Goal: Task Accomplishment & Management: Use online tool/utility

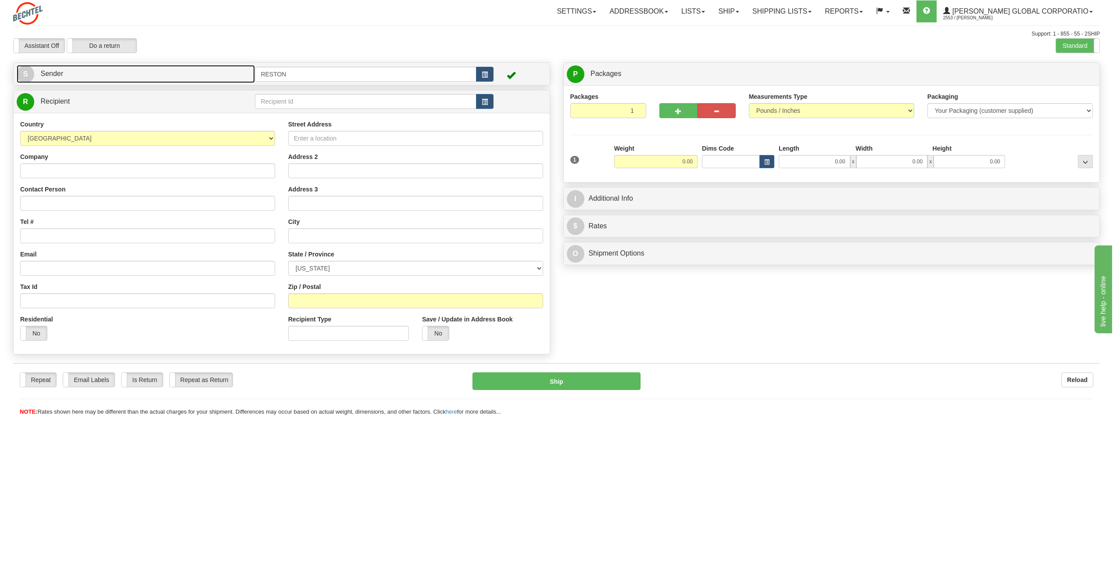
click at [82, 75] on link "S Sender" at bounding box center [136, 74] width 238 height 18
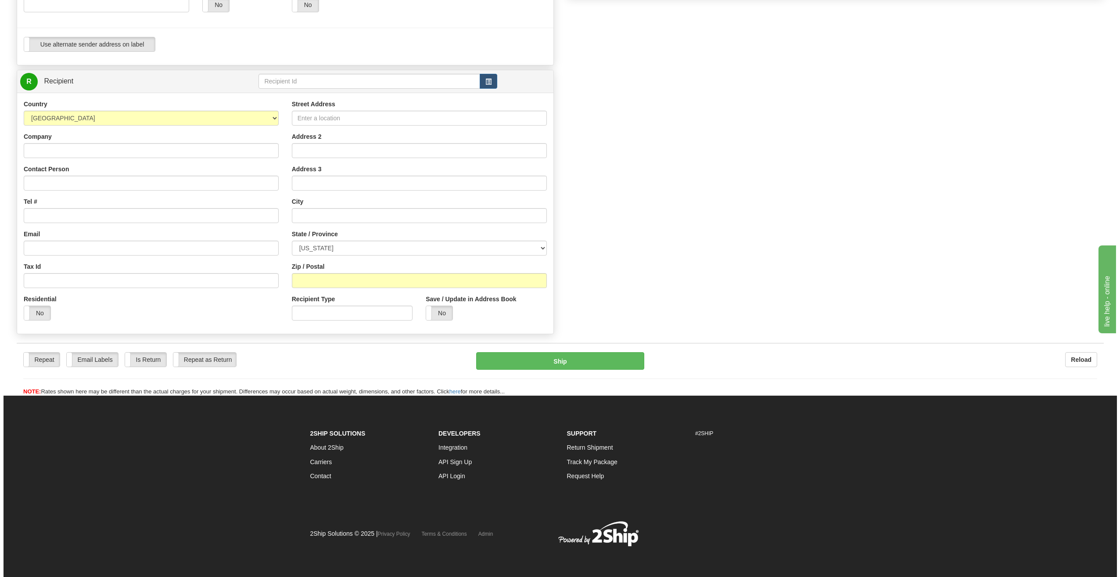
scroll to position [269, 0]
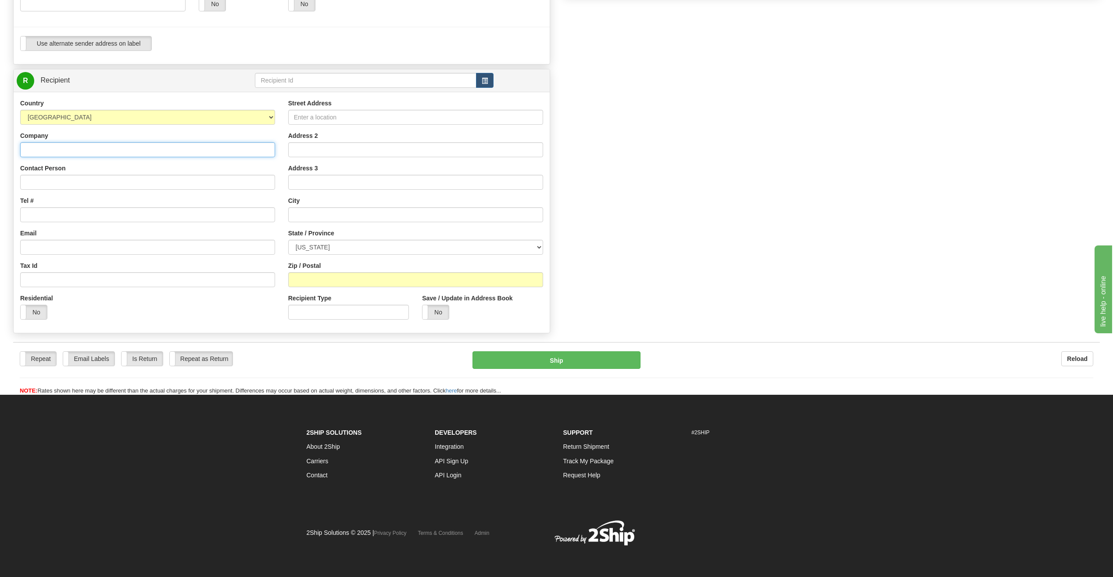
click at [88, 149] on input "Company" at bounding box center [147, 149] width 255 height 15
drag, startPoint x: 135, startPoint y: 93, endPoint x: 150, endPoint y: 96, distance: 14.6
click at [139, 94] on div "Country [GEOGRAPHIC_DATA] [GEOGRAPHIC_DATA] [GEOGRAPHIC_DATA] [GEOGRAPHIC_DATA]…" at bounding box center [282, 212] width 536 height 241
click at [398, 86] on input "text" at bounding box center [365, 80] width 221 height 15
click at [489, 81] on button "button" at bounding box center [485, 80] width 18 height 15
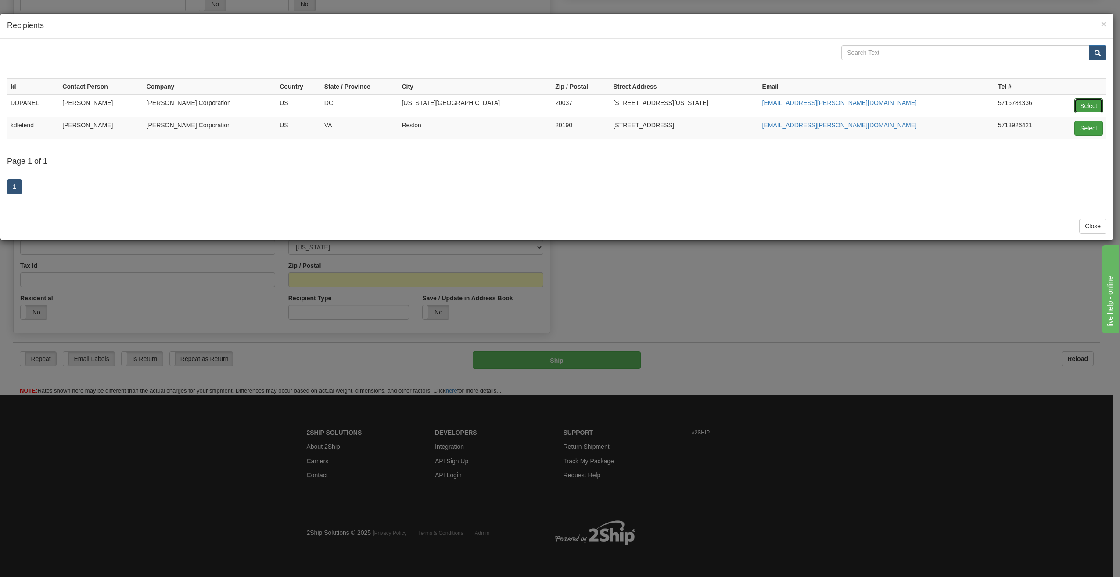
drag, startPoint x: 1096, startPoint y: 103, endPoint x: 1075, endPoint y: 105, distance: 20.3
click at [1095, 103] on button "Select" at bounding box center [1088, 105] width 29 height 15
type input "DDPANEL"
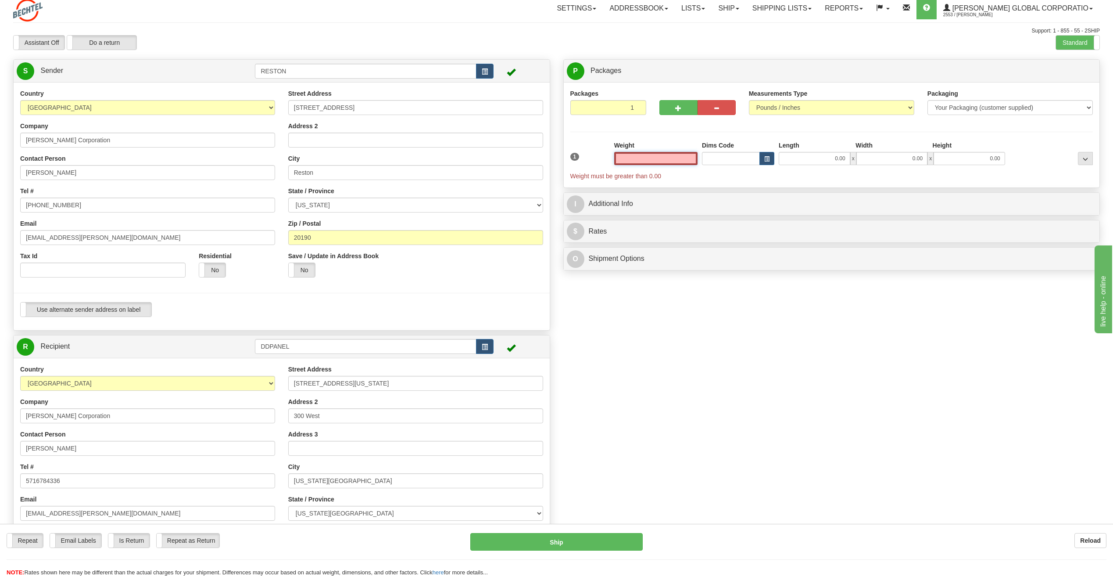
scroll to position [0, 0]
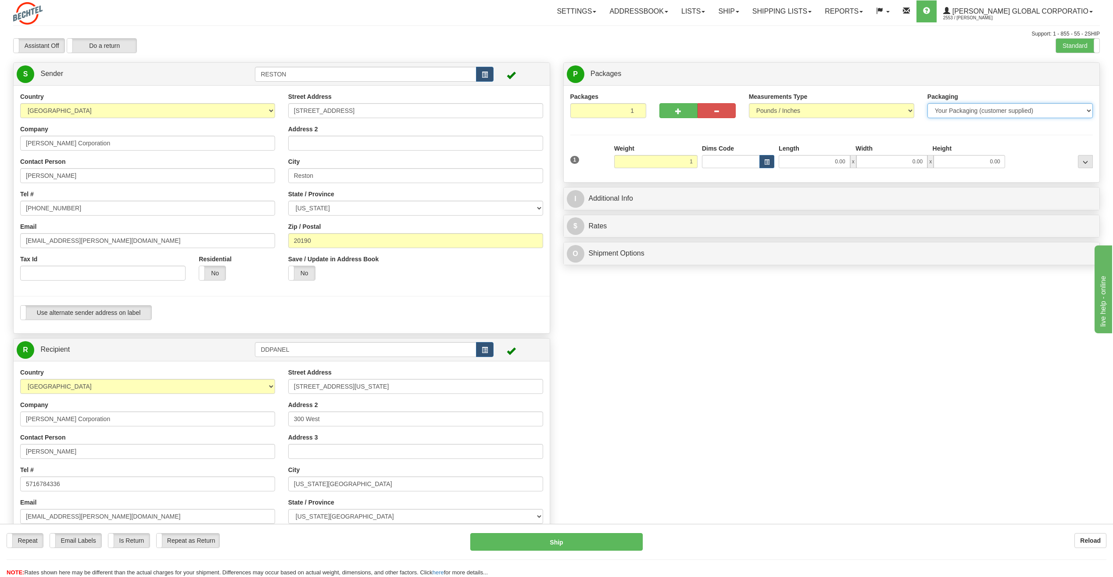
type input "1.00"
click at [1005, 108] on select "Your Packaging (customer supplied) Envelope (carrier supplied) Pack (carrier su…" at bounding box center [1010, 110] width 165 height 15
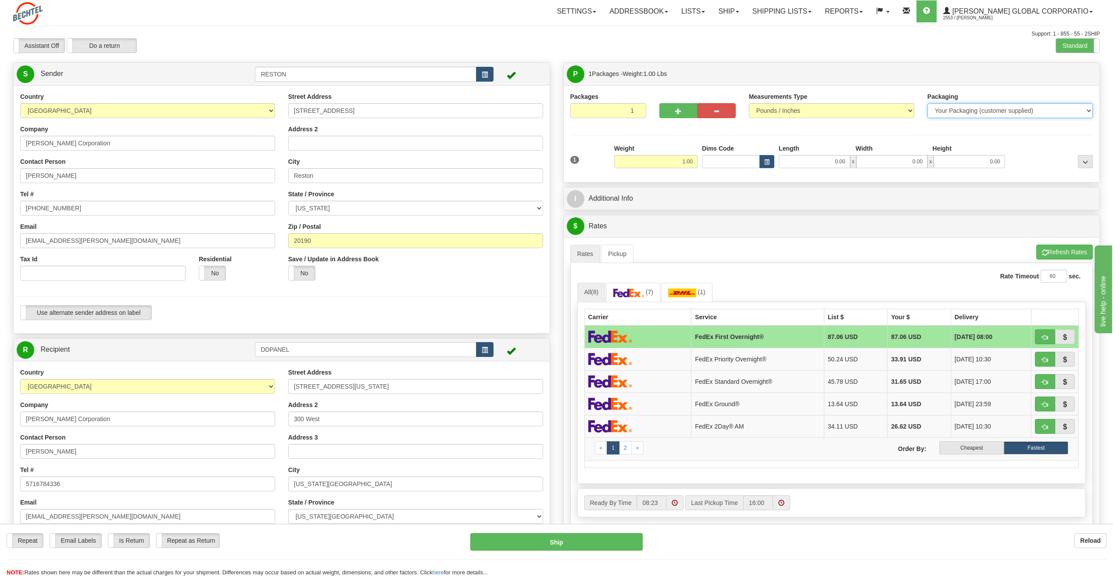
select select "2"
click at [928, 103] on select "Your Packaging (customer supplied) Envelope (carrier supplied) Pack (carrier su…" at bounding box center [1010, 110] width 165 height 15
click at [727, 383] on td "FedEx Standard Overnight®" at bounding box center [757, 381] width 133 height 22
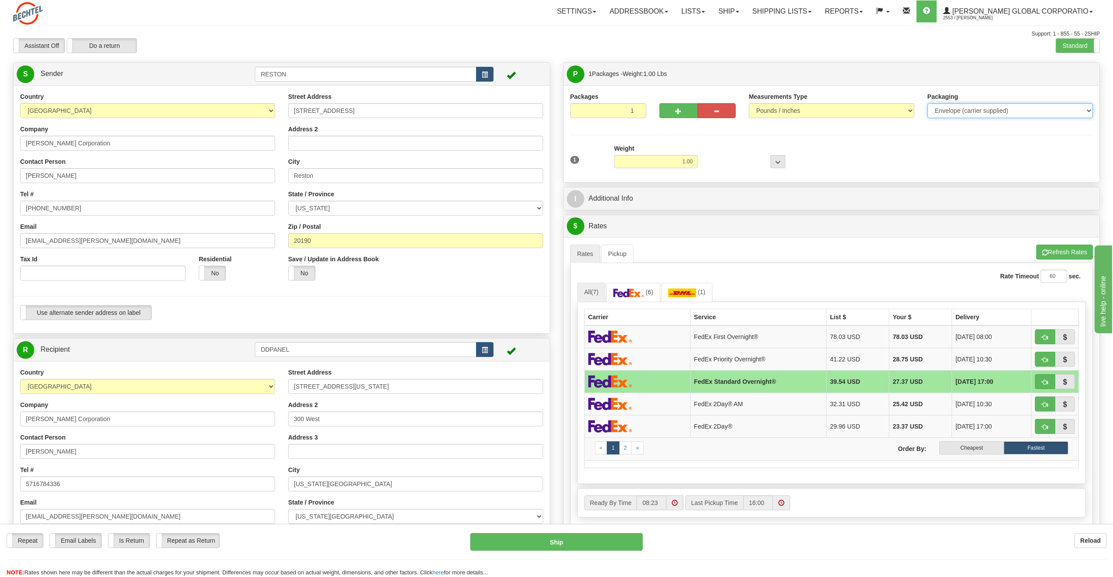
click at [958, 110] on select "Your Packaging (customer supplied) Envelope (carrier supplied) Pack (carrier su…" at bounding box center [1010, 110] width 165 height 15
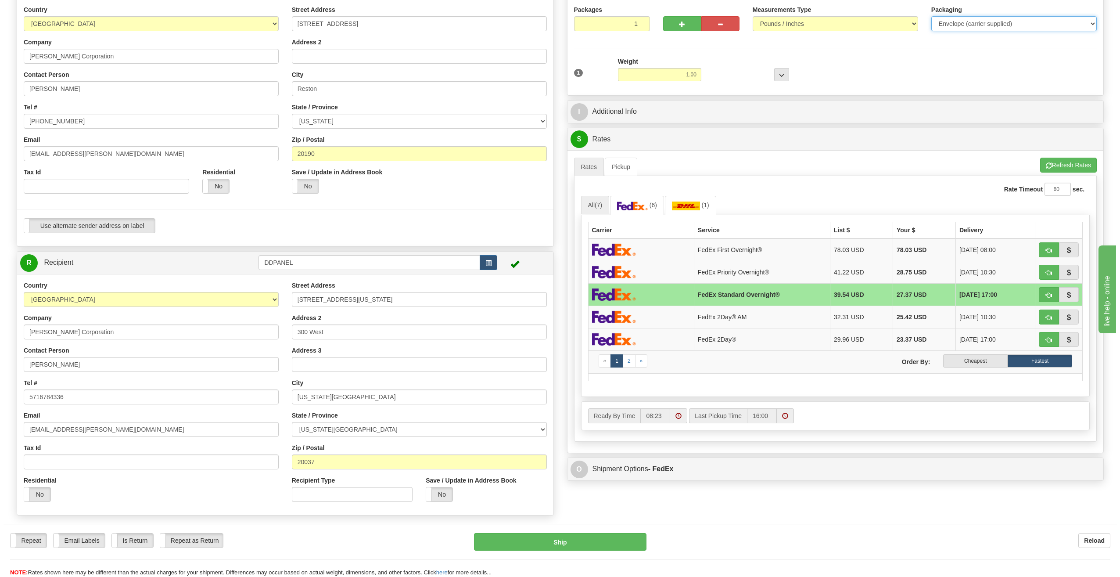
scroll to position [88, 0]
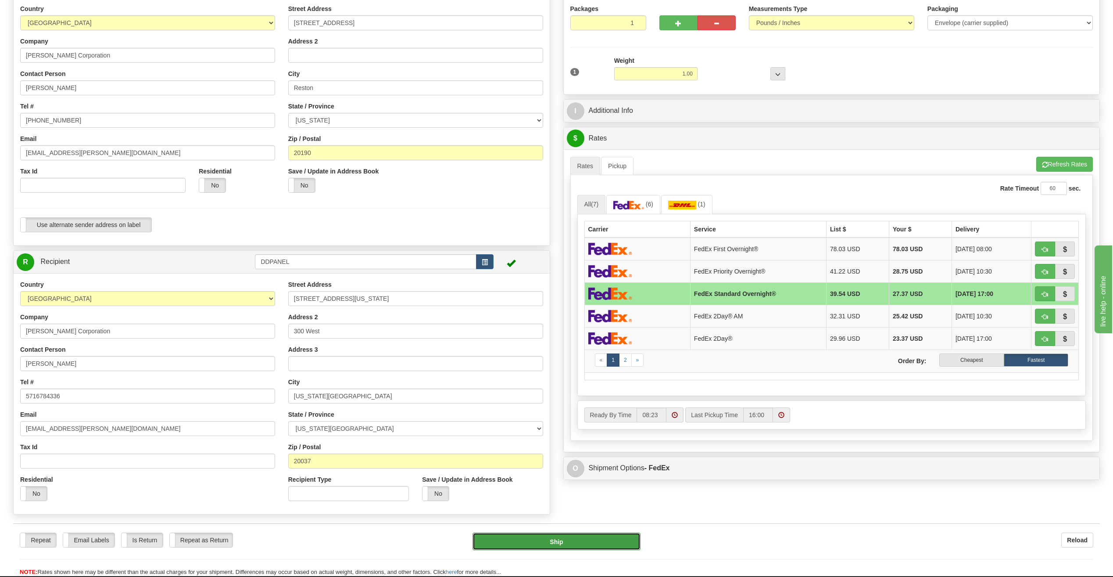
click at [561, 542] on button "Ship" at bounding box center [557, 541] width 168 height 18
type input "05"
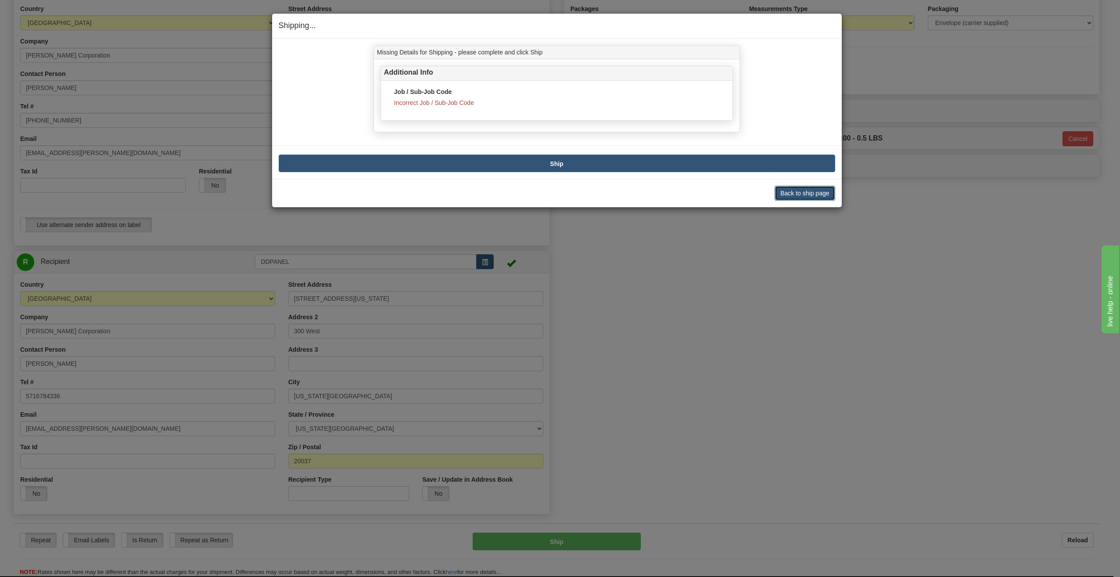
click at [811, 196] on button "Back to ship page" at bounding box center [804, 193] width 60 height 15
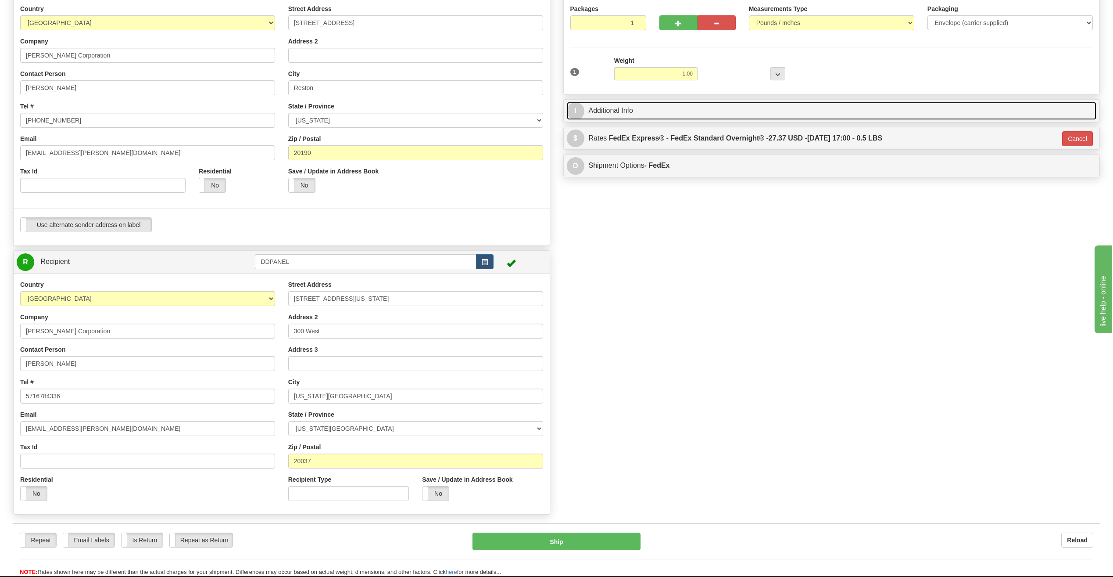
click at [650, 109] on link "I Additional Info" at bounding box center [832, 111] width 530 height 18
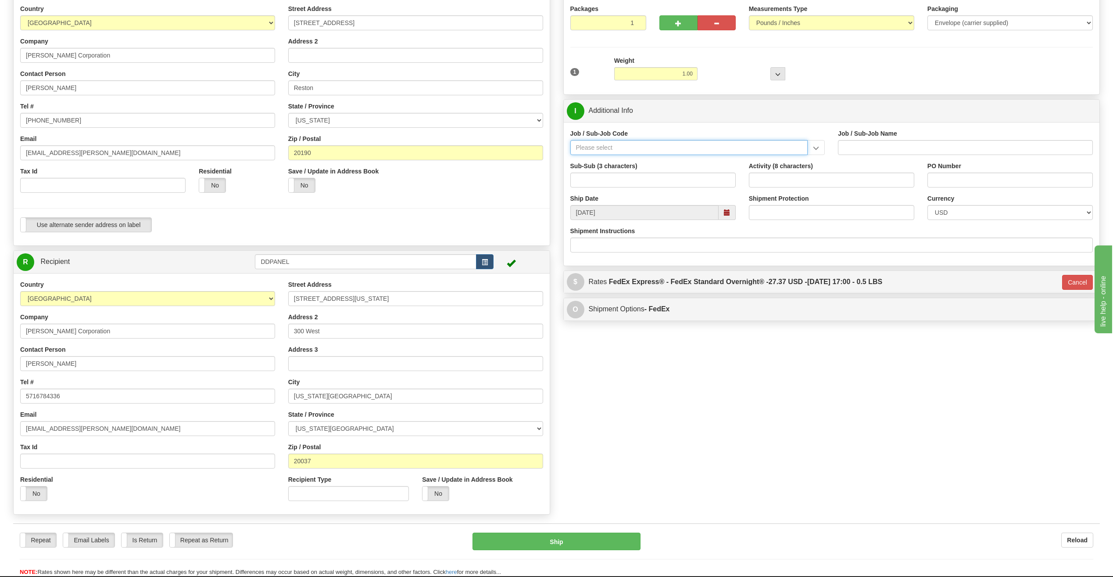
click at [637, 145] on input "Job / Sub-Job Code" at bounding box center [689, 147] width 238 height 15
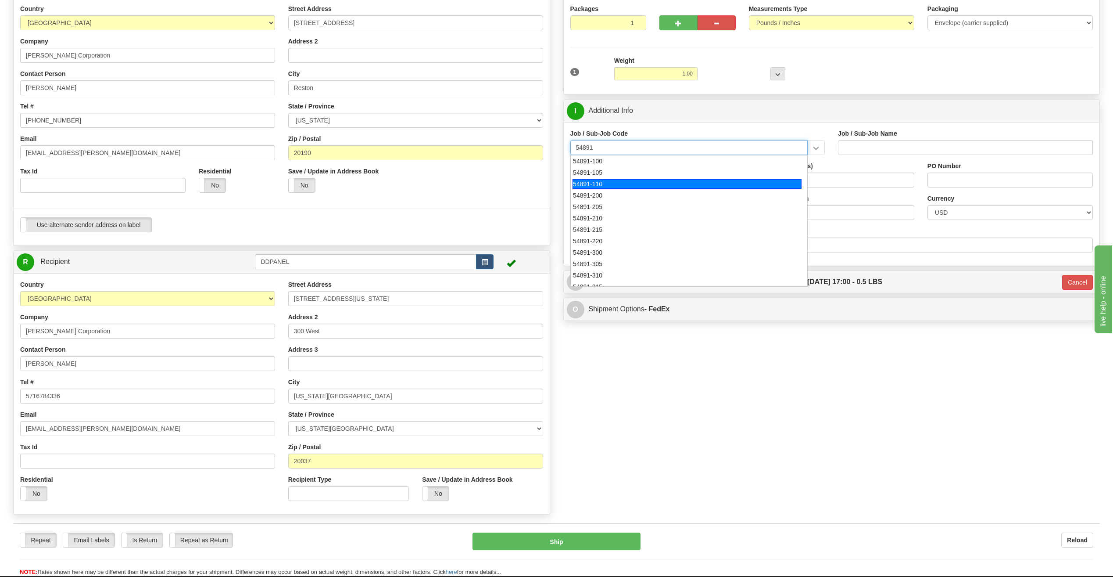
click at [595, 187] on div "54891-110" at bounding box center [687, 184] width 229 height 10
type input "54891-110"
type input "DC FACILITY OPERATING CENTER - [STREET_ADDRESS]"
type input "54891-110"
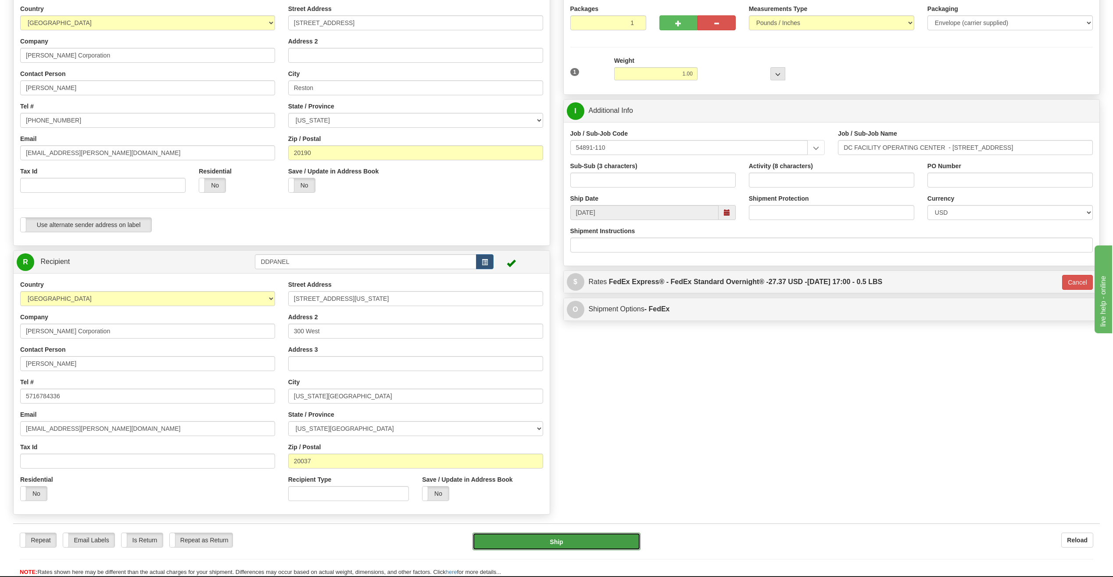
click at [568, 549] on button "Ship" at bounding box center [557, 541] width 168 height 18
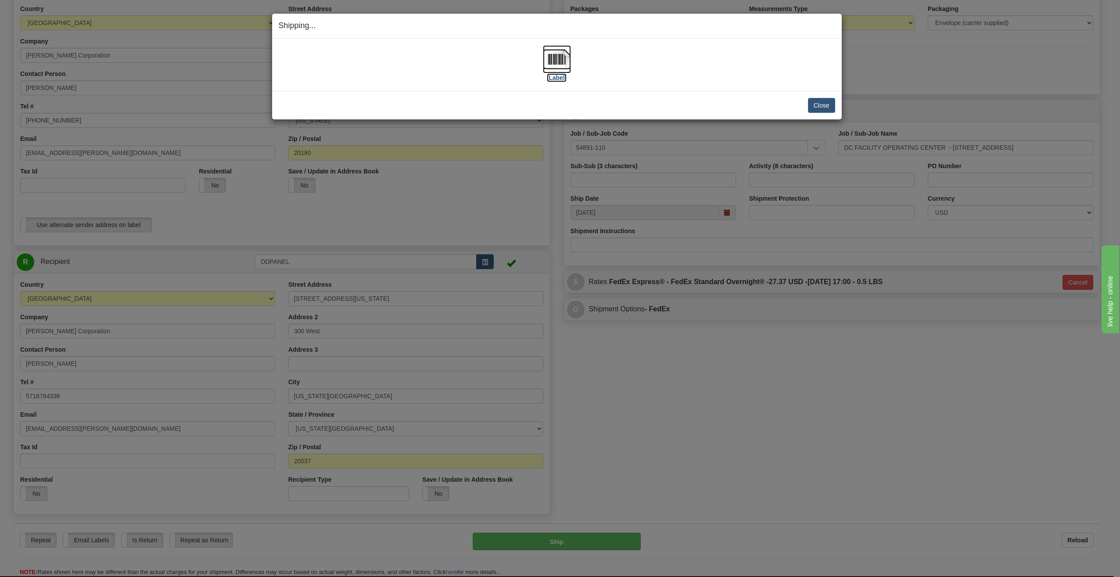
click at [550, 54] on img at bounding box center [557, 59] width 28 height 28
